Goal: Information Seeking & Learning: Check status

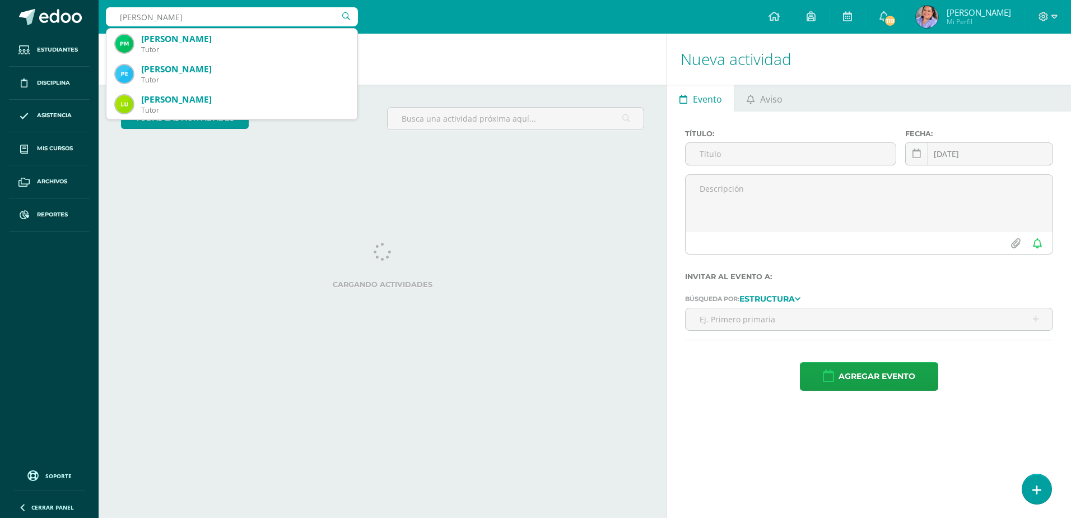
click at [191, 19] on input "[PERSON_NAME]" at bounding box center [232, 16] width 252 height 19
type input "[PERSON_NAME]"
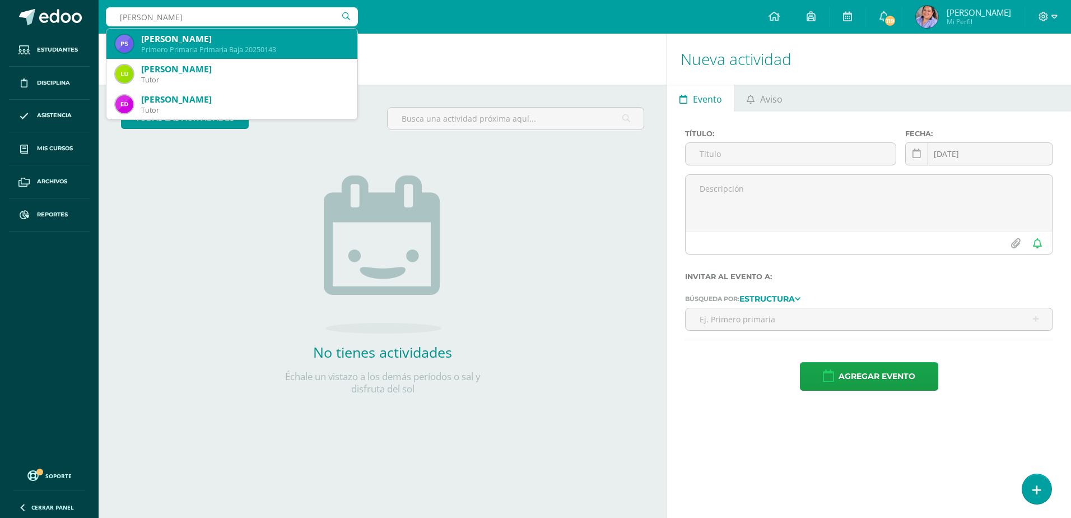
click at [191, 40] on div "[PERSON_NAME]" at bounding box center [244, 39] width 207 height 12
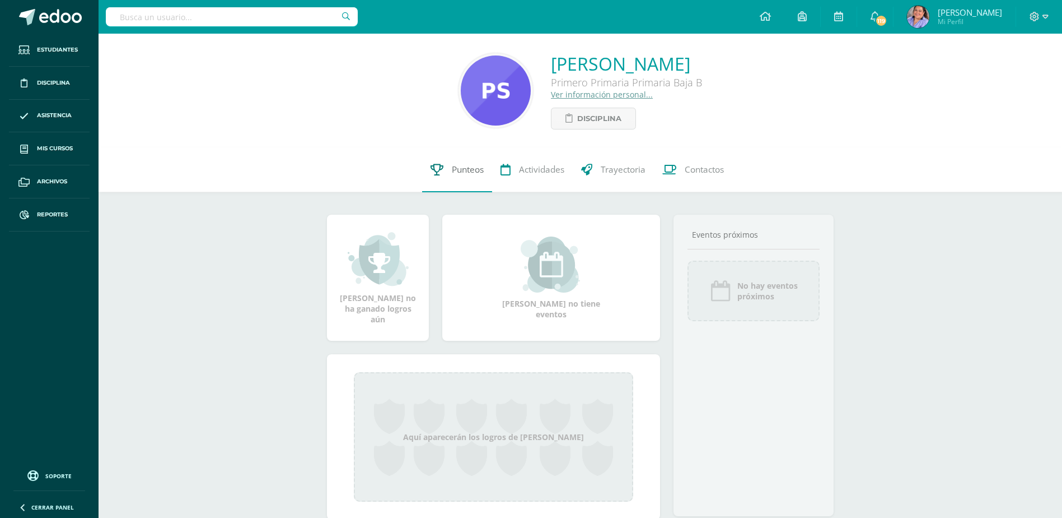
click at [447, 168] on link "Punteos" at bounding box center [457, 169] width 70 height 45
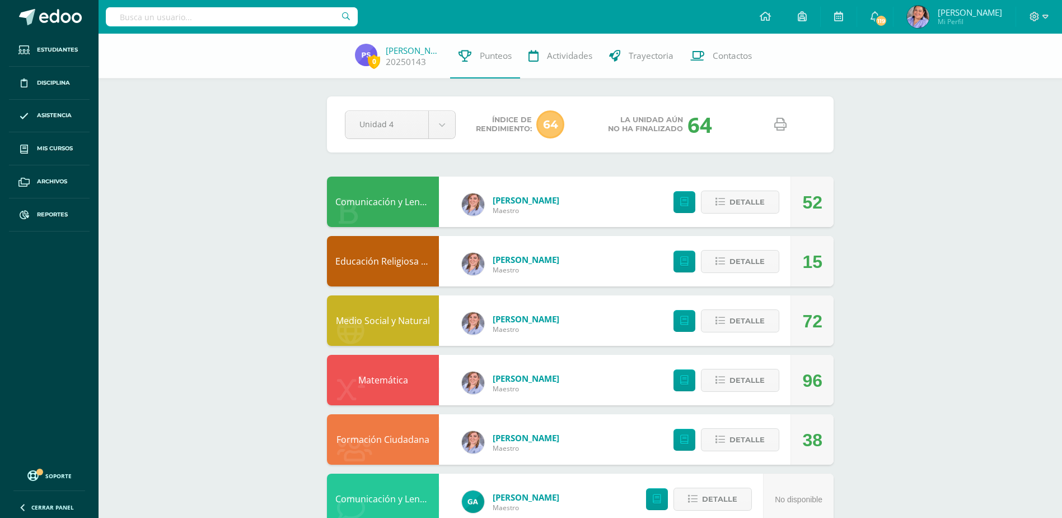
click at [784, 134] on link at bounding box center [780, 124] width 29 height 29
